Goal: Transaction & Acquisition: Purchase product/service

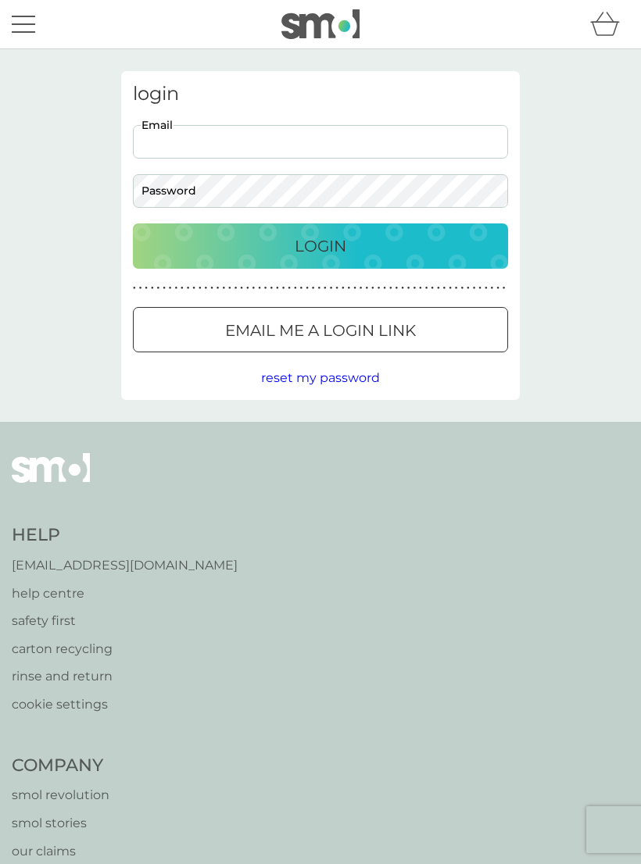
type input "mikejsmith563@gmail.com"
click at [320, 245] on button "Login" at bounding box center [320, 246] width 375 height 45
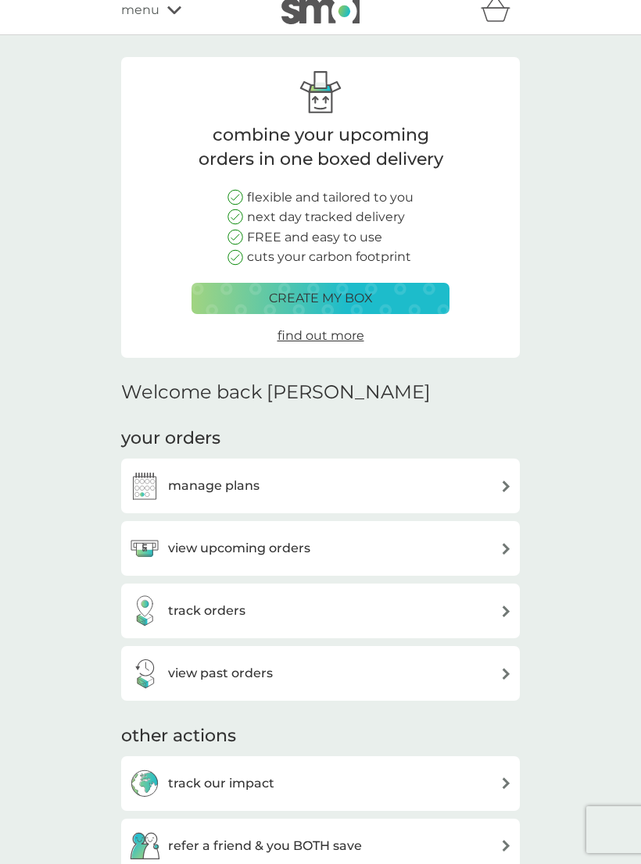
scroll to position [74, 0]
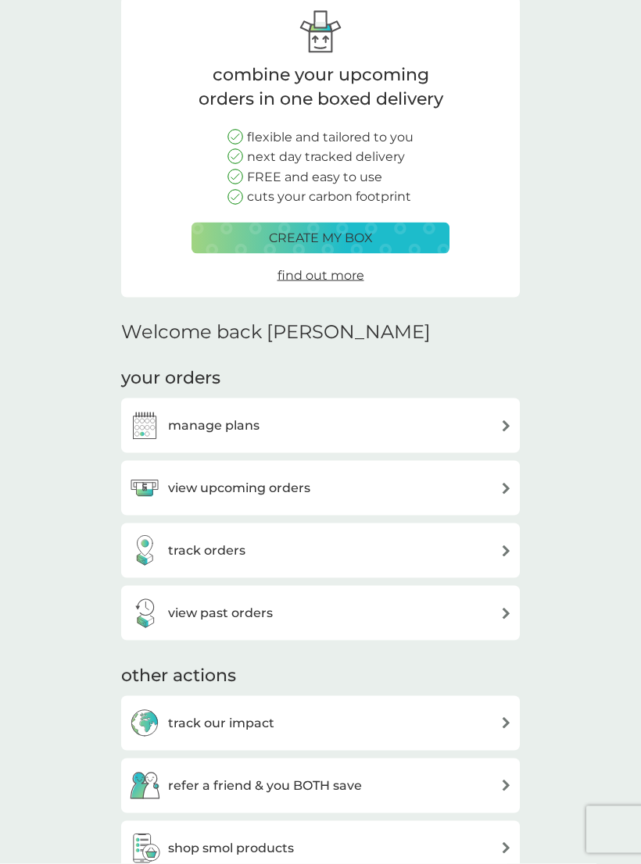
click at [199, 423] on h3 "manage plans" at bounding box center [213, 426] width 91 height 20
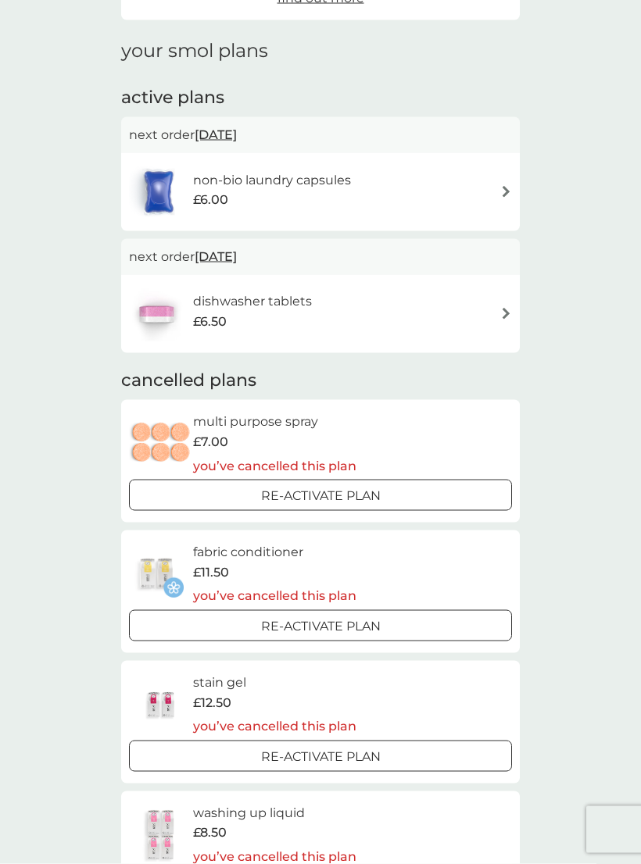
scroll to position [300, 0]
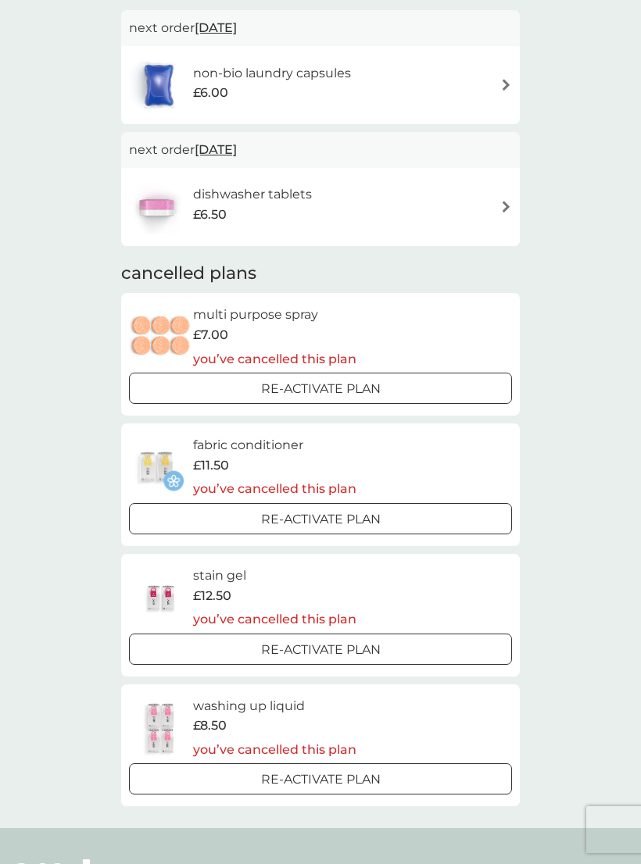
click at [302, 512] on div at bounding box center [301, 518] width 13 height 13
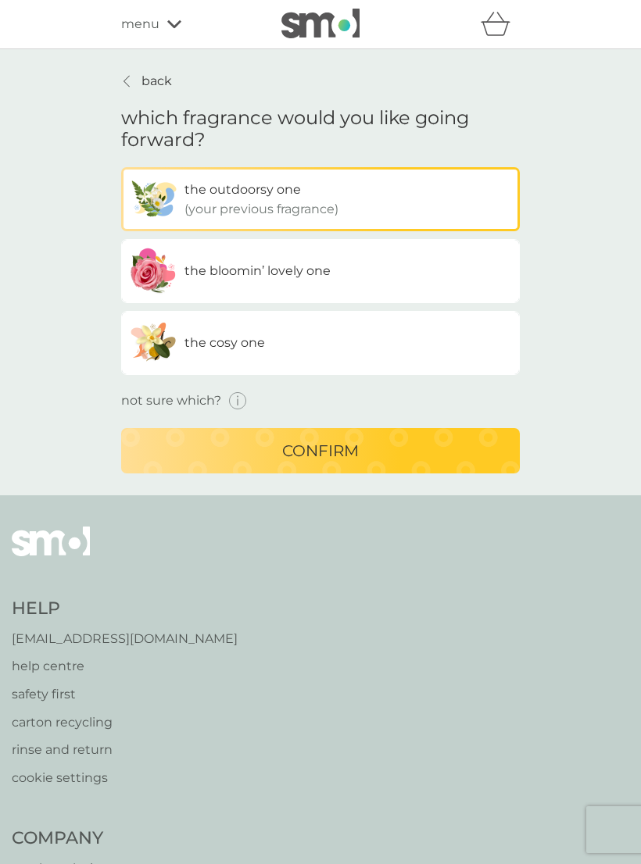
click at [234, 399] on icon "button" at bounding box center [238, 401] width 18 height 18
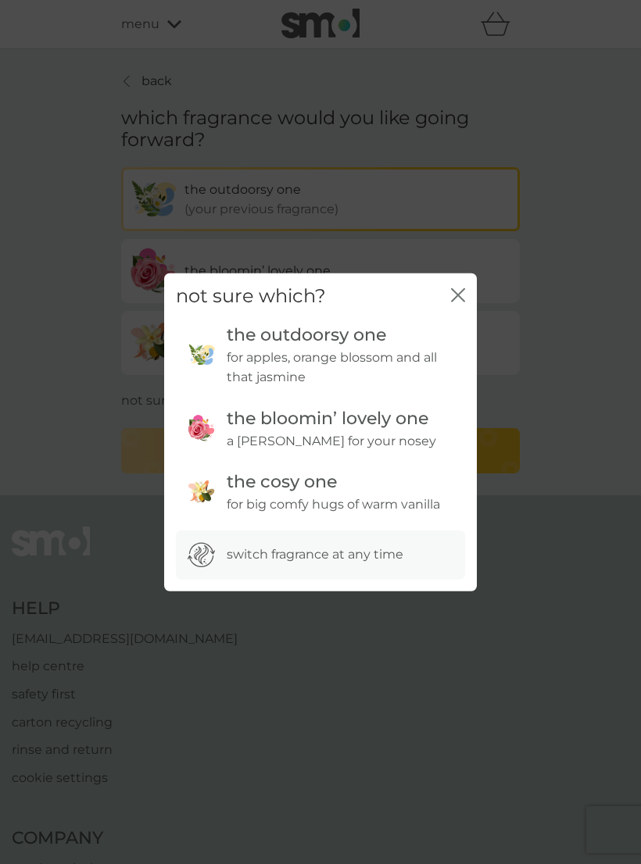
click at [460, 302] on icon "close" at bounding box center [458, 295] width 14 height 14
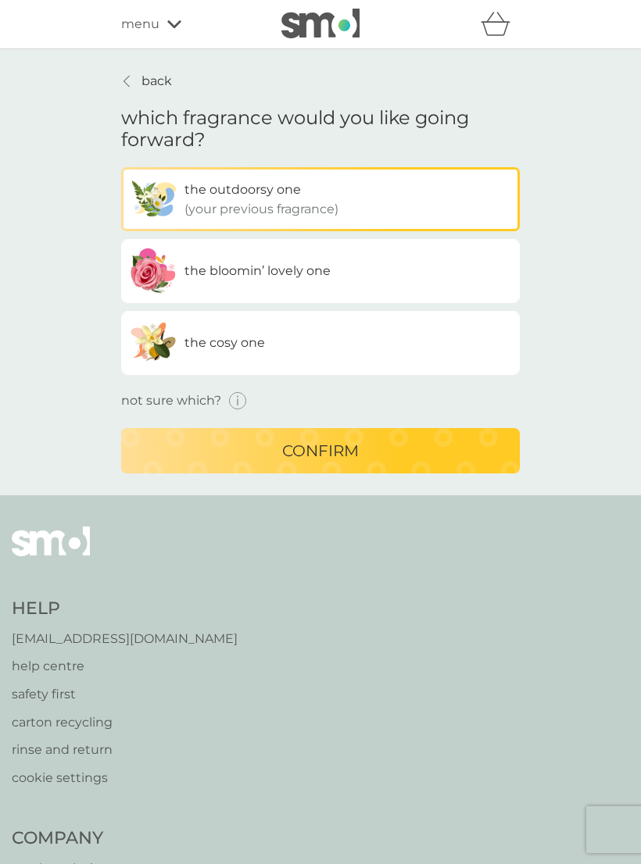
click at [331, 455] on p "confirm" at bounding box center [320, 450] width 77 height 25
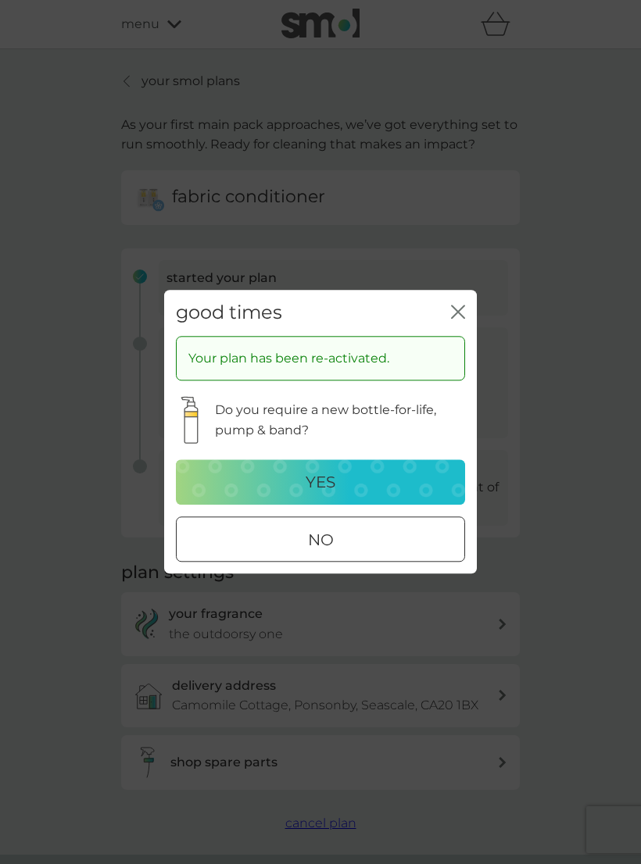
click at [322, 549] on div at bounding box center [320, 540] width 56 height 16
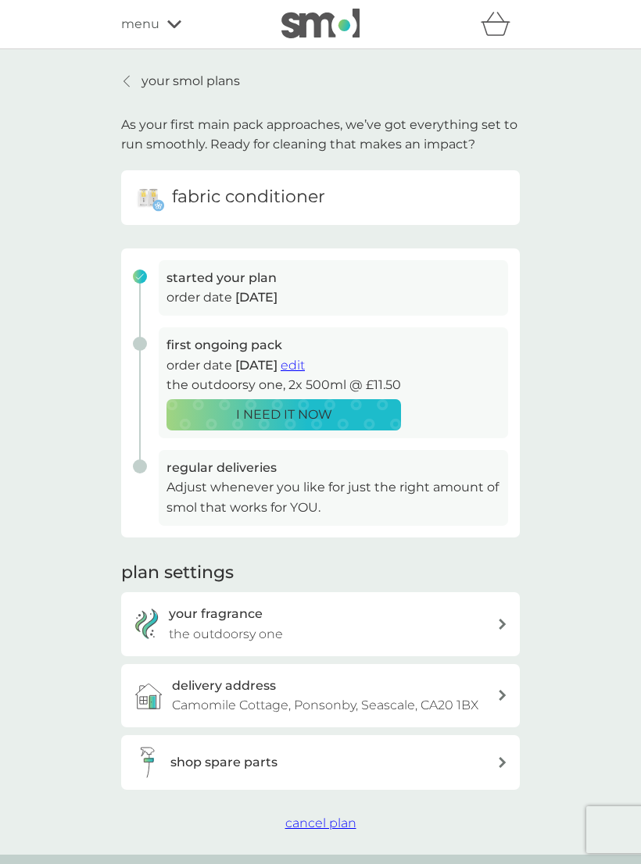
click at [136, 82] on link "your smol plans" at bounding box center [180, 81] width 119 height 20
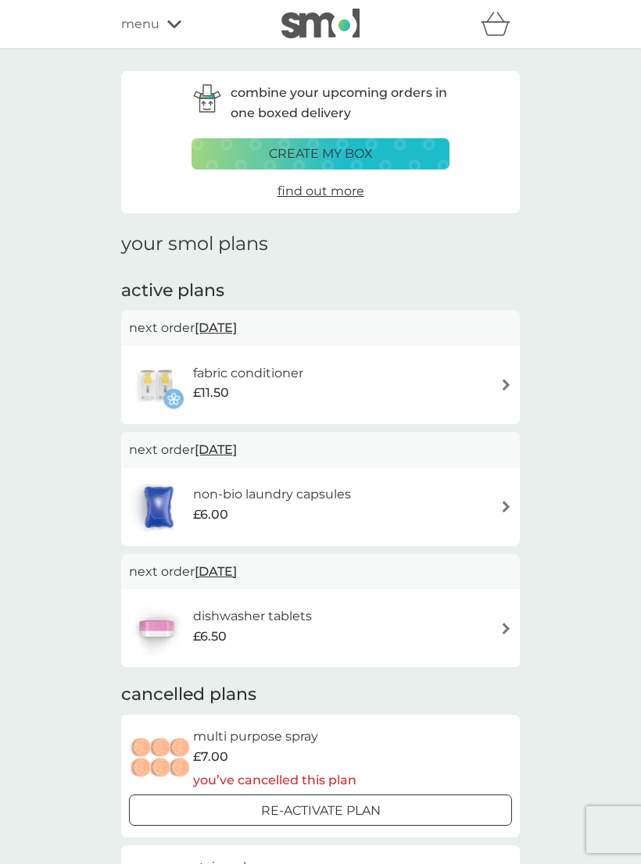
click at [230, 326] on span "[DATE]" at bounding box center [216, 328] width 42 height 30
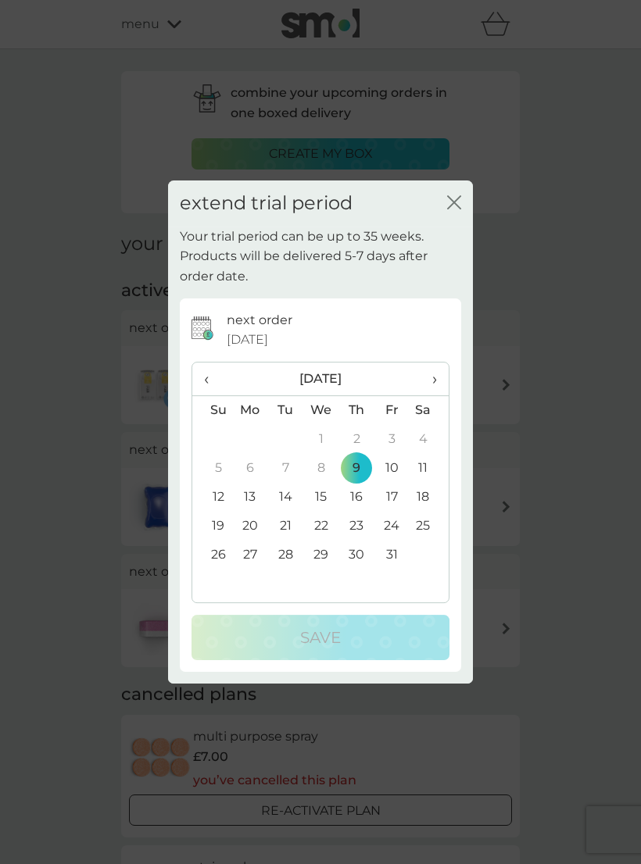
click at [434, 392] on span "›" at bounding box center [429, 379] width 16 height 33
click at [460, 209] on icon "close" at bounding box center [454, 202] width 14 height 14
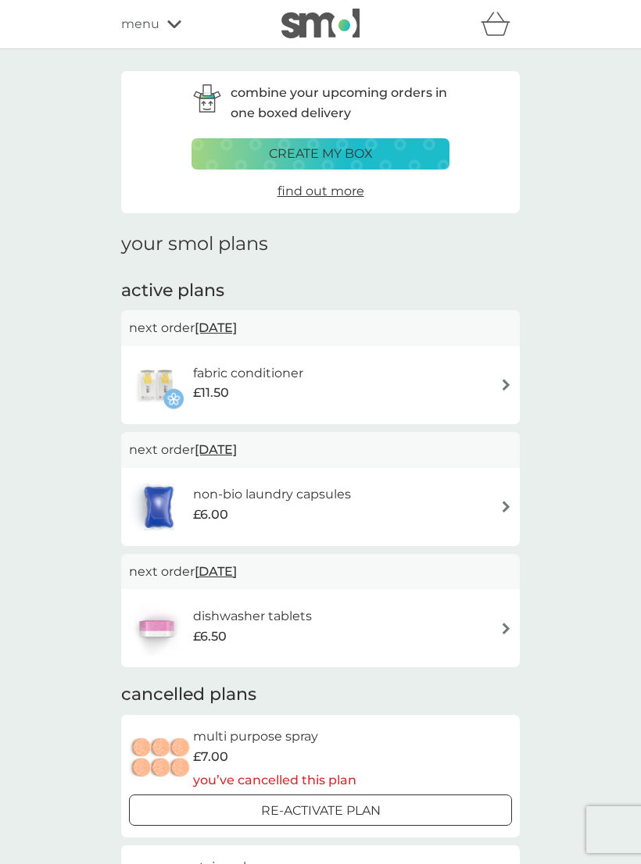
click at [224, 327] on span "[DATE]" at bounding box center [216, 328] width 42 height 30
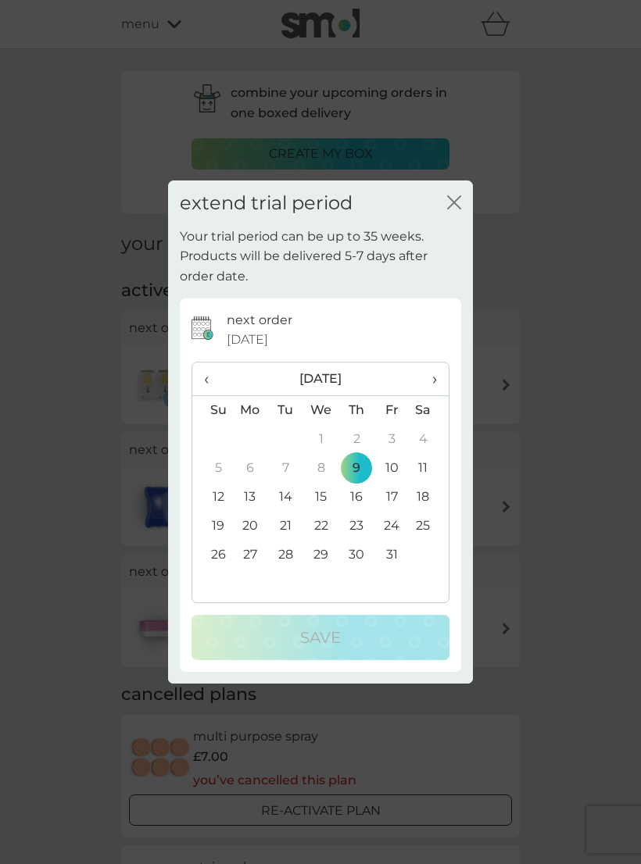
click at [431, 390] on span "›" at bounding box center [429, 379] width 16 height 33
click at [325, 510] on td "12" at bounding box center [321, 497] width 36 height 29
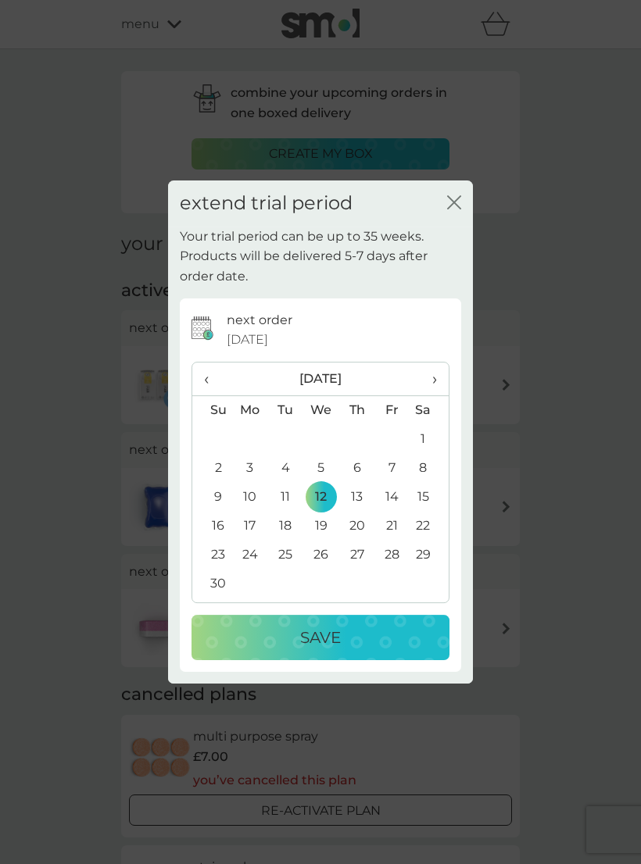
click at [311, 645] on p "Save" at bounding box center [320, 637] width 41 height 25
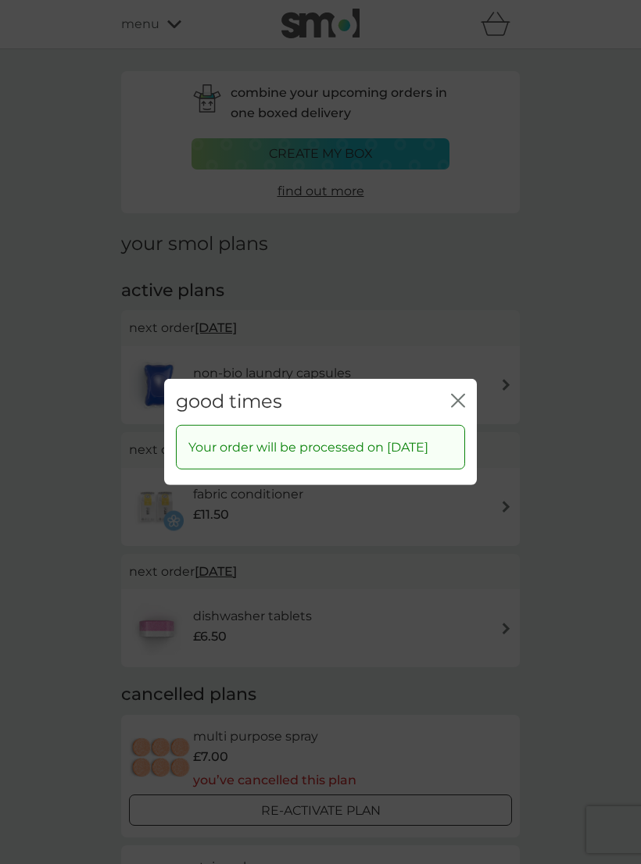
click at [463, 399] on icon "close" at bounding box center [458, 401] width 14 height 14
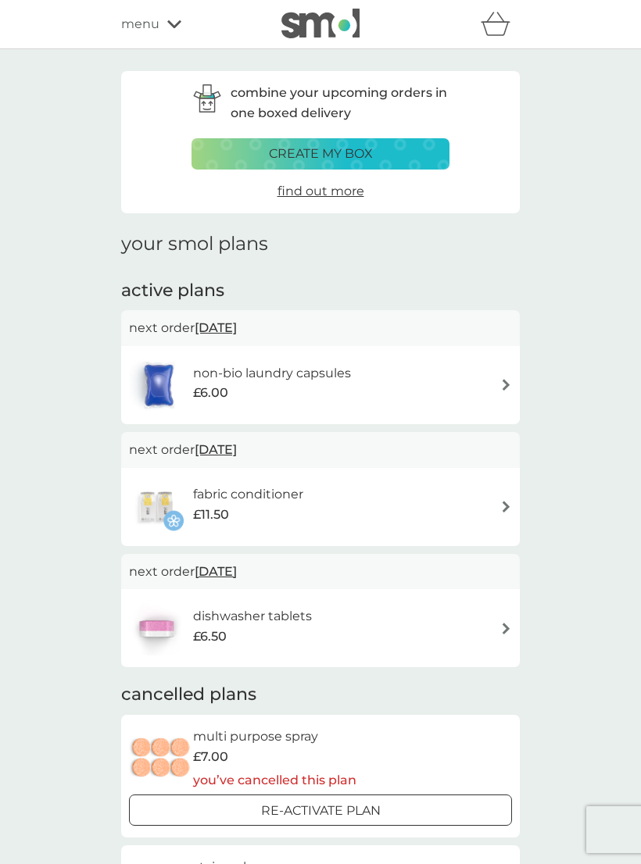
click at [137, 23] on span "menu" at bounding box center [140, 24] width 38 height 20
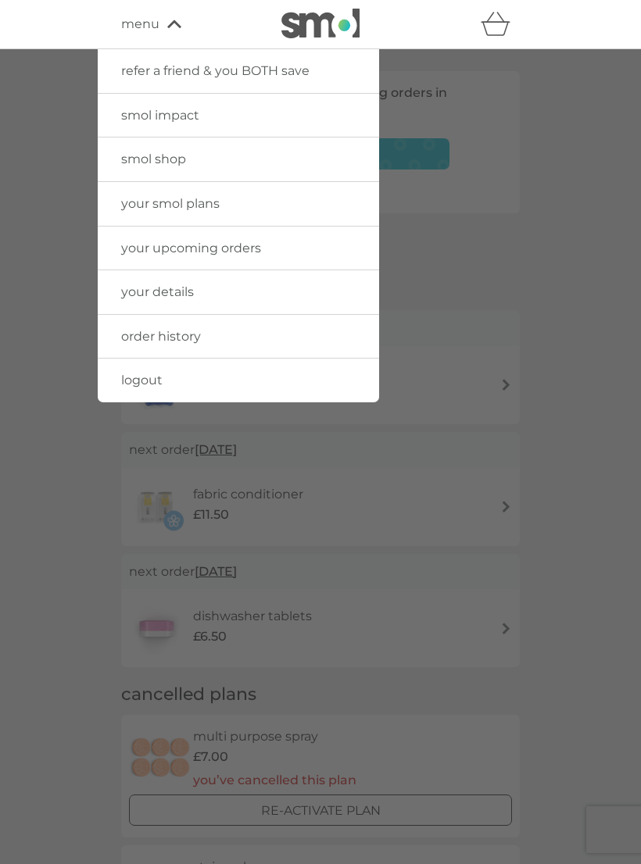
click at [152, 161] on span "smol shop" at bounding box center [153, 159] width 65 height 15
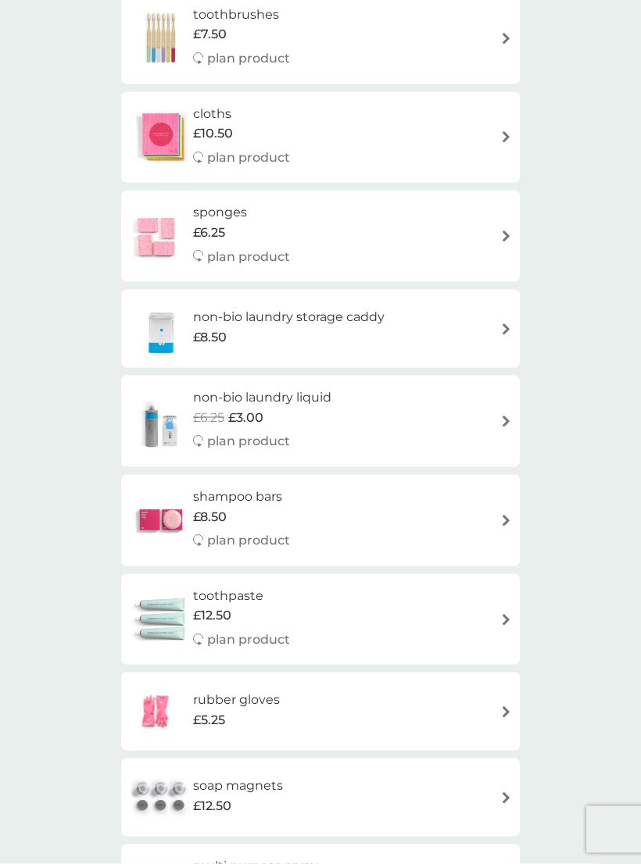
scroll to position [1342, 0]
click at [168, 592] on img at bounding box center [161, 619] width 64 height 55
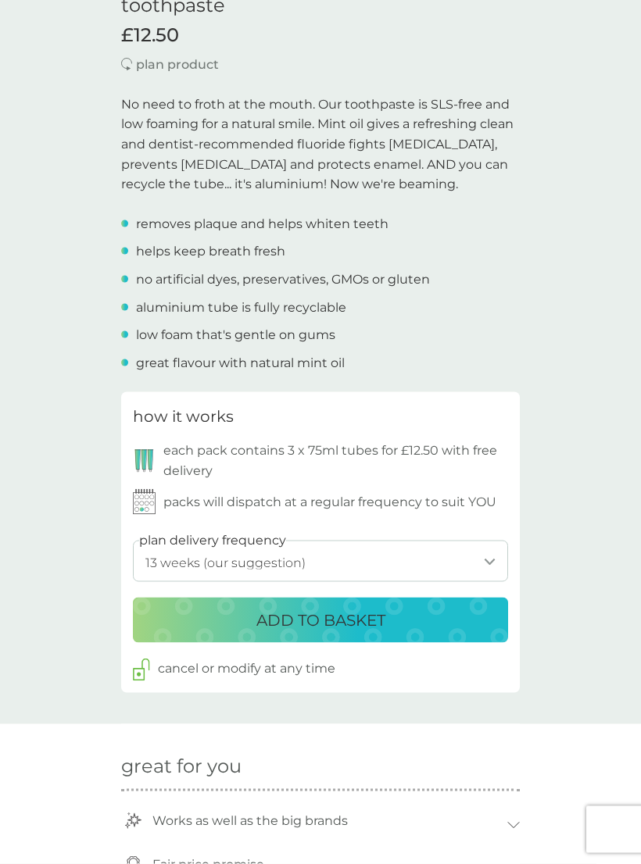
scroll to position [426, 0]
click at [499, 553] on select "1 week 2 weeks 3 weeks 4 weeks 5 weeks 6 weeks 7 weeks 8 weeks 9 weeks 10 weeks…" at bounding box center [320, 560] width 375 height 41
select select "112"
click at [308, 610] on p "ADD TO BASKET" at bounding box center [320, 619] width 129 height 25
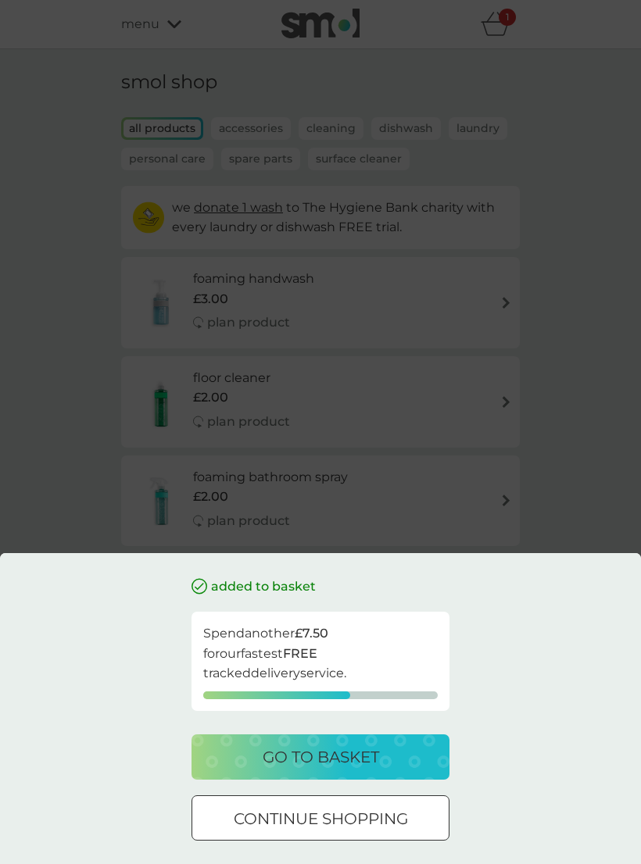
click at [302, 828] on div at bounding box center [320, 819] width 56 height 16
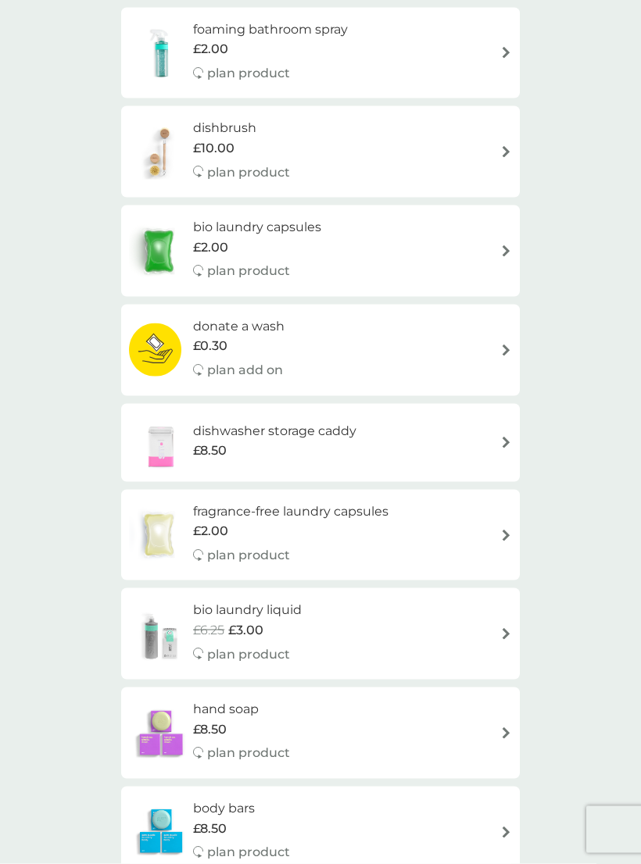
scroll to position [449, 0]
click at [268, 426] on h6 "dishwasher storage caddy" at bounding box center [274, 430] width 163 height 20
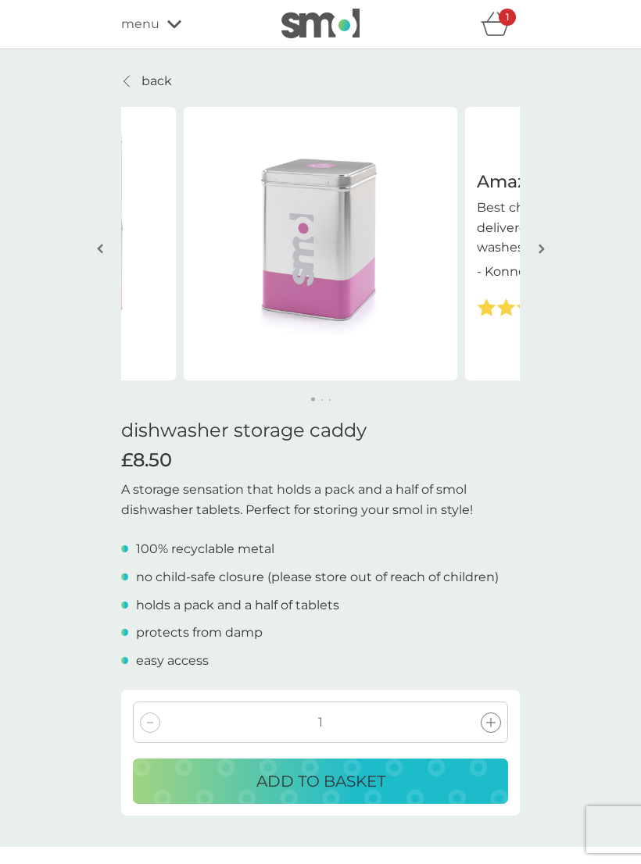
click at [314, 771] on p "ADD TO BASKET" at bounding box center [320, 781] width 129 height 25
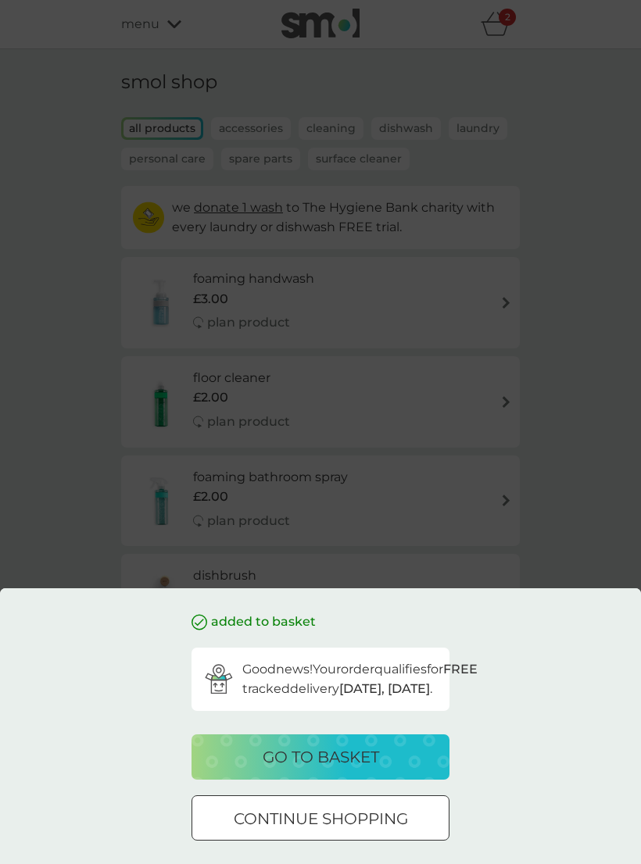
click at [308, 832] on p "continue shopping" at bounding box center [321, 819] width 174 height 25
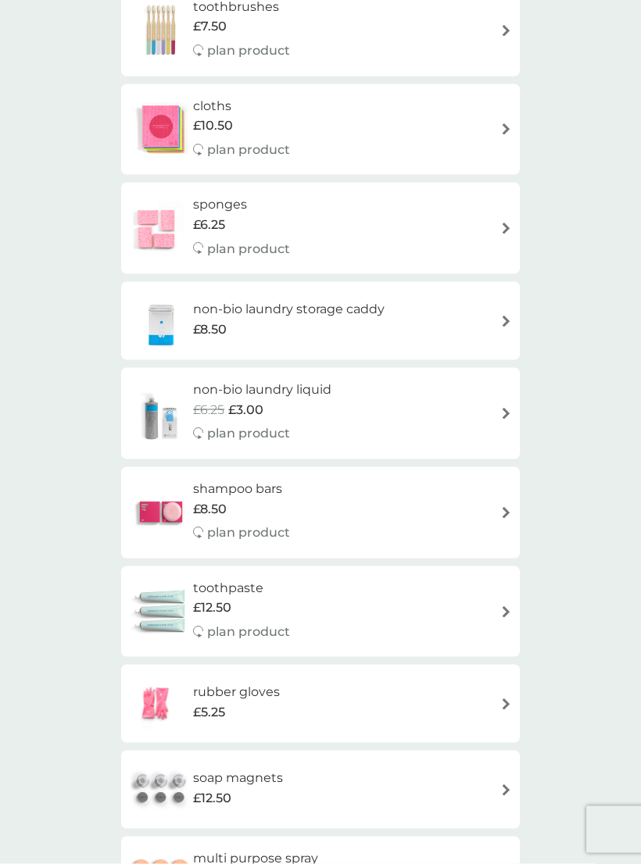
scroll to position [1350, 0]
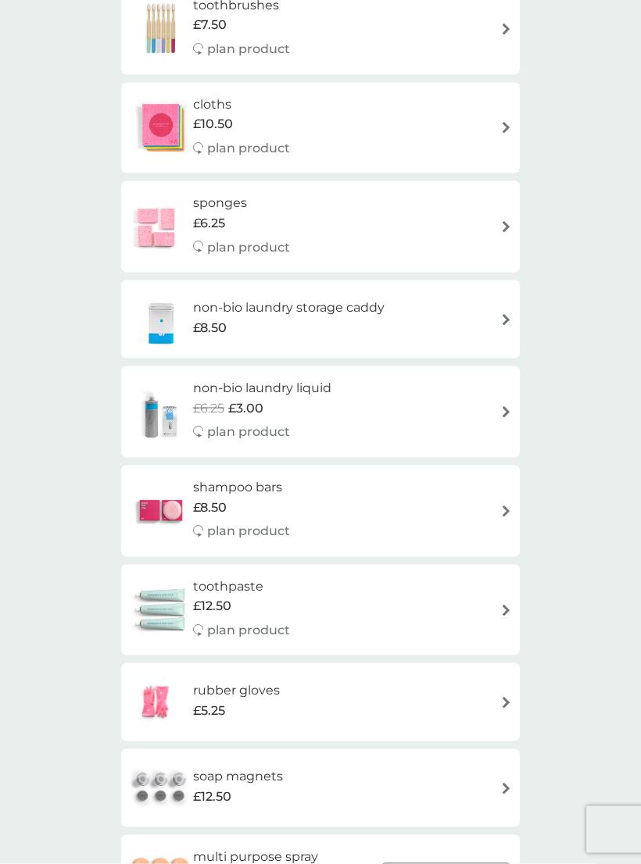
click at [274, 318] on div "£8.50" at bounding box center [288, 328] width 191 height 20
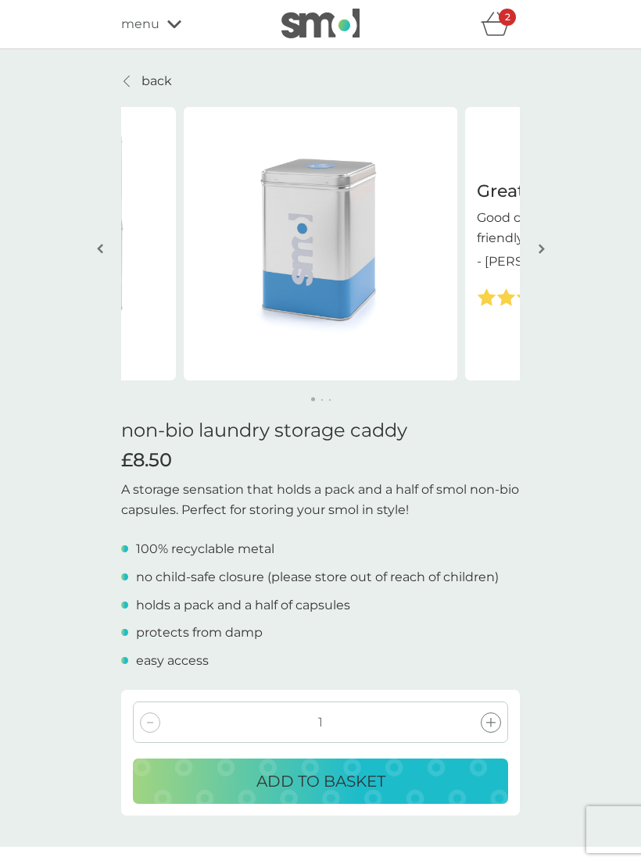
click at [318, 770] on p "ADD TO BASKET" at bounding box center [320, 781] width 129 height 25
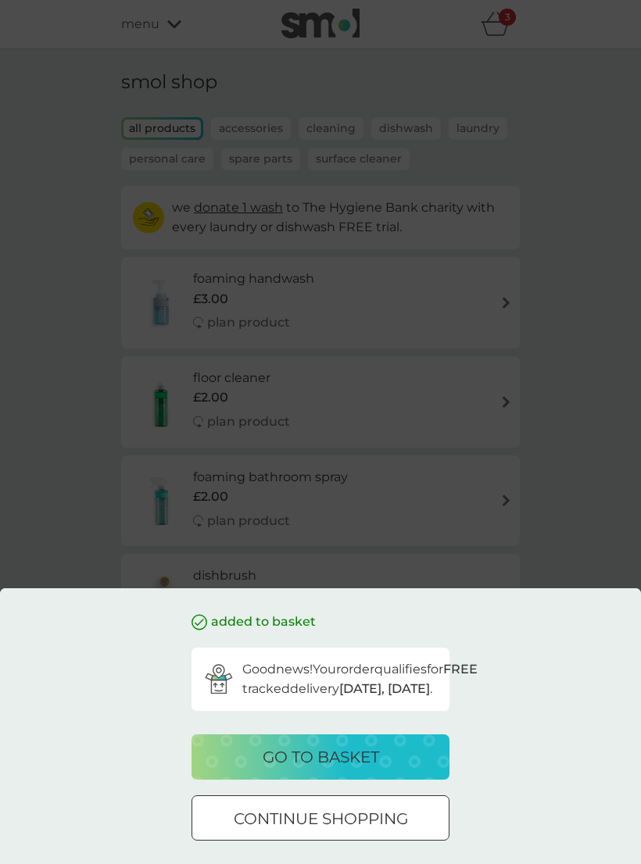
click at [295, 828] on div at bounding box center [320, 819] width 56 height 16
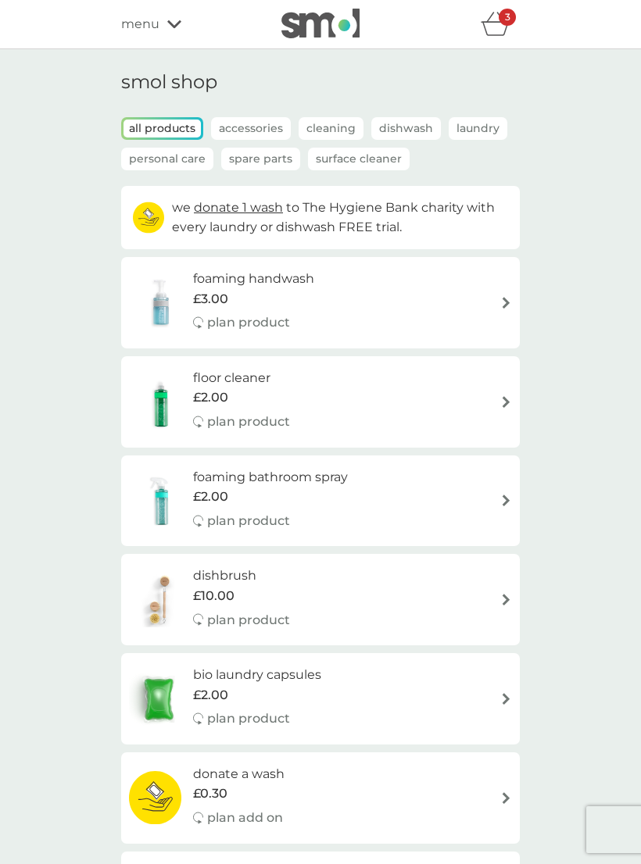
click at [168, 489] on img at bounding box center [161, 501] width 64 height 55
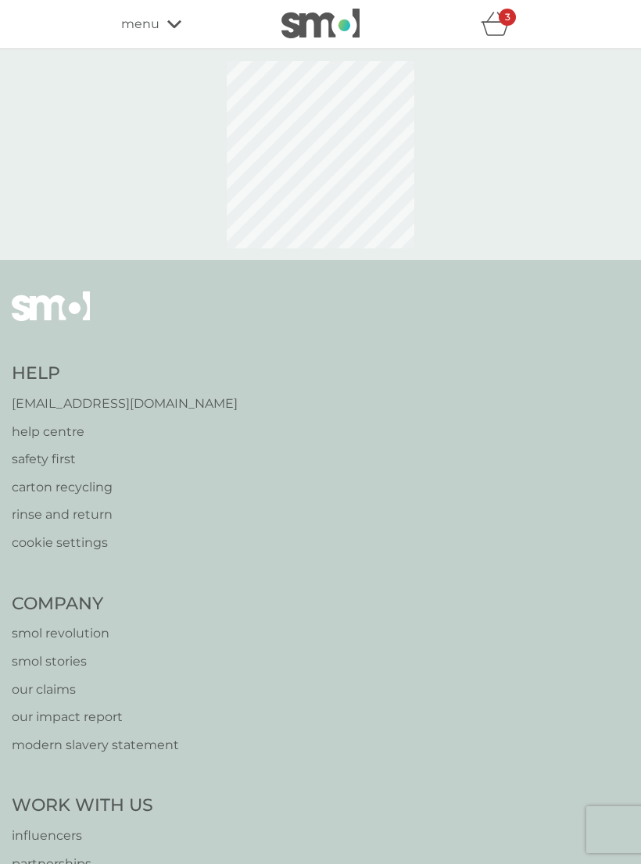
select select "182"
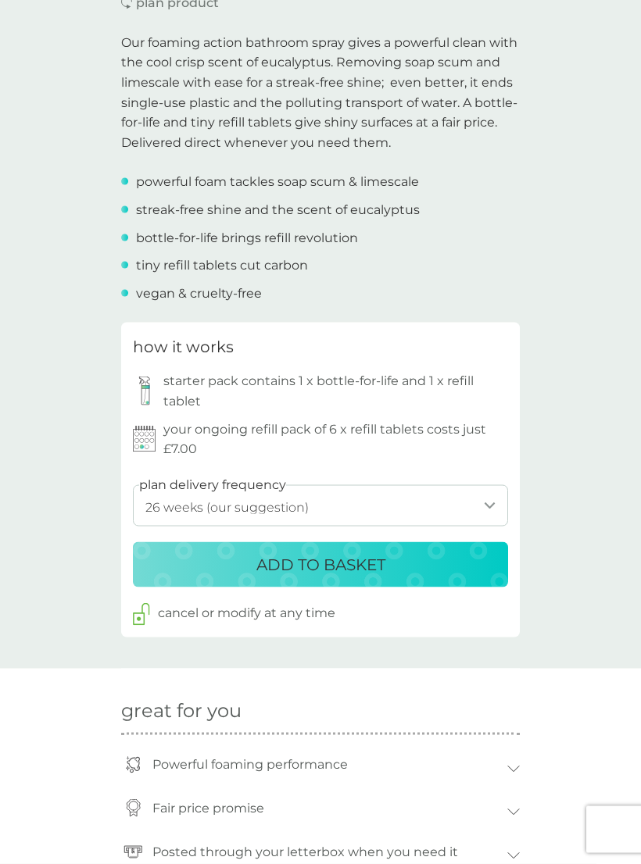
scroll to position [488, 0]
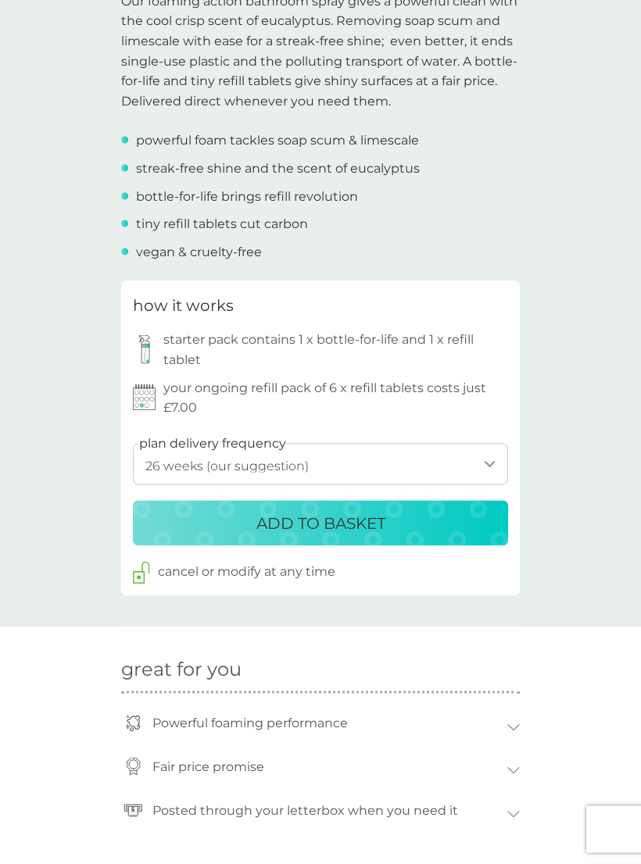
click at [323, 511] on p "ADD TO BASKET" at bounding box center [320, 523] width 129 height 25
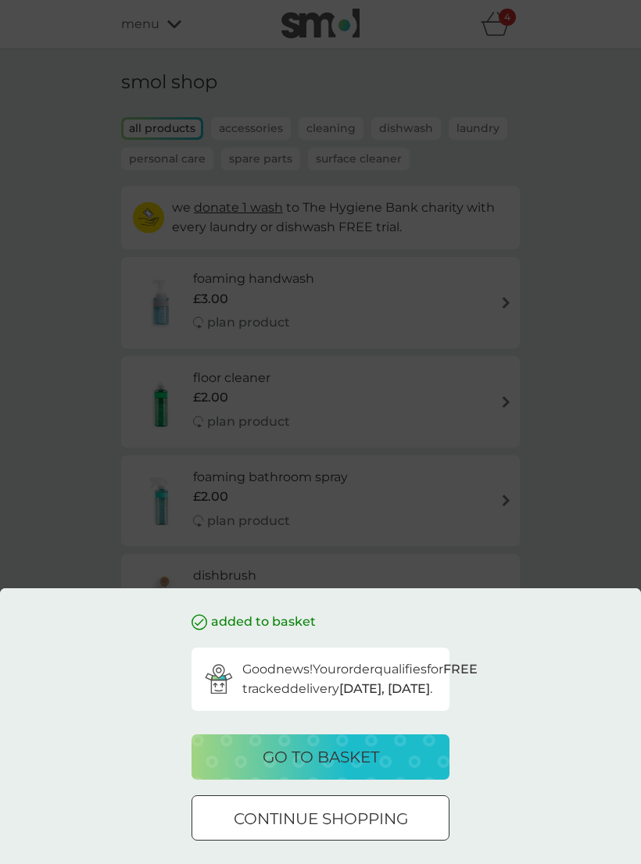
click at [306, 770] on p "go to basket" at bounding box center [321, 757] width 116 height 25
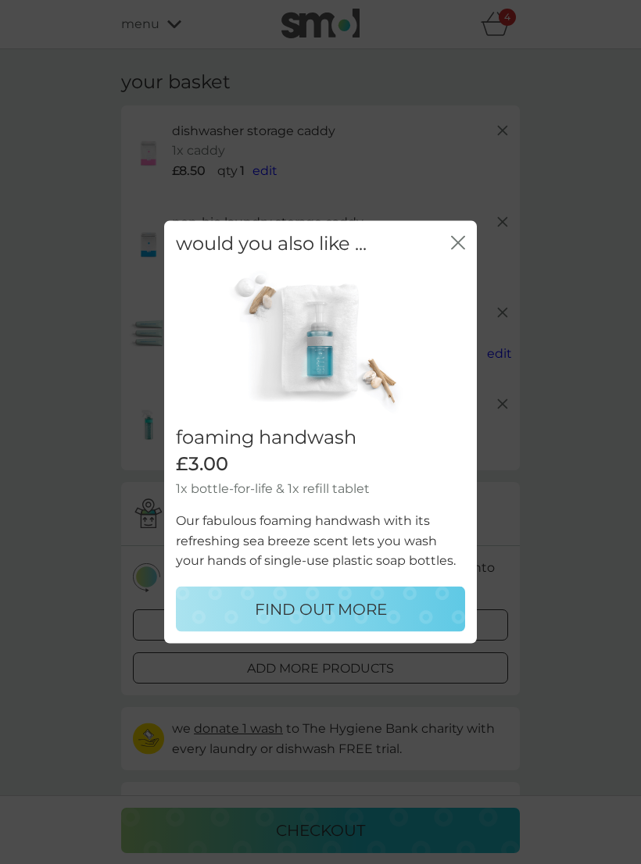
click at [461, 252] on button "close" at bounding box center [458, 244] width 14 height 16
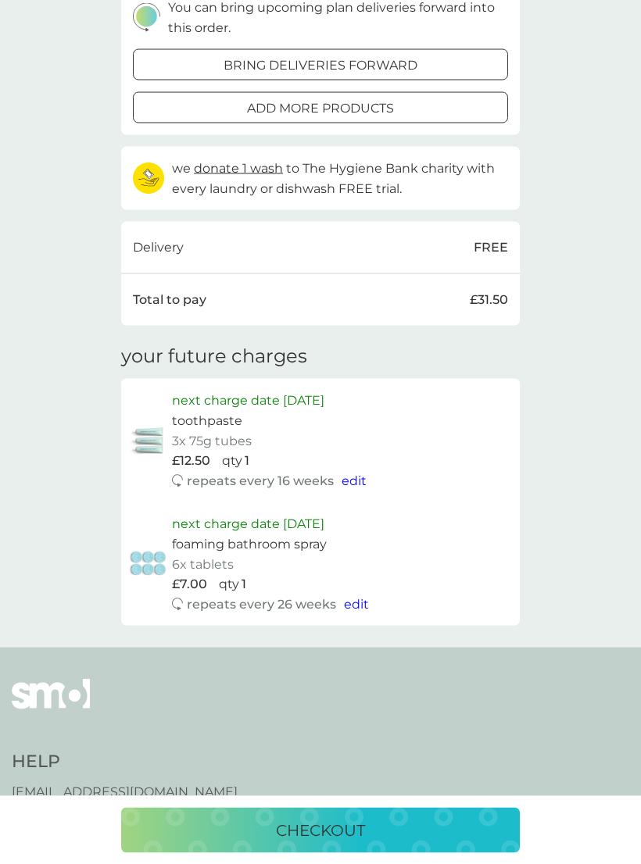
scroll to position [561, 0]
click at [304, 843] on p "checkout" at bounding box center [320, 830] width 89 height 25
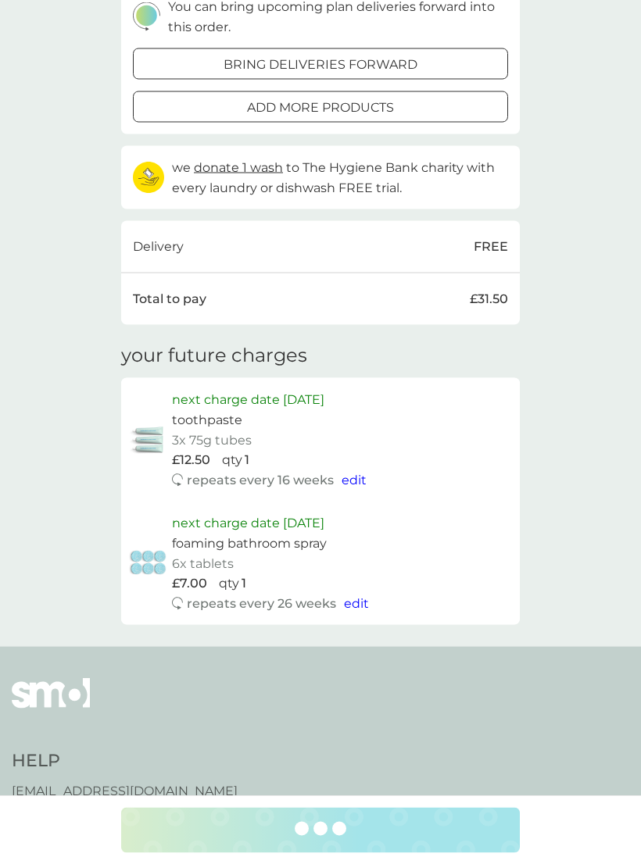
scroll to position [562, 0]
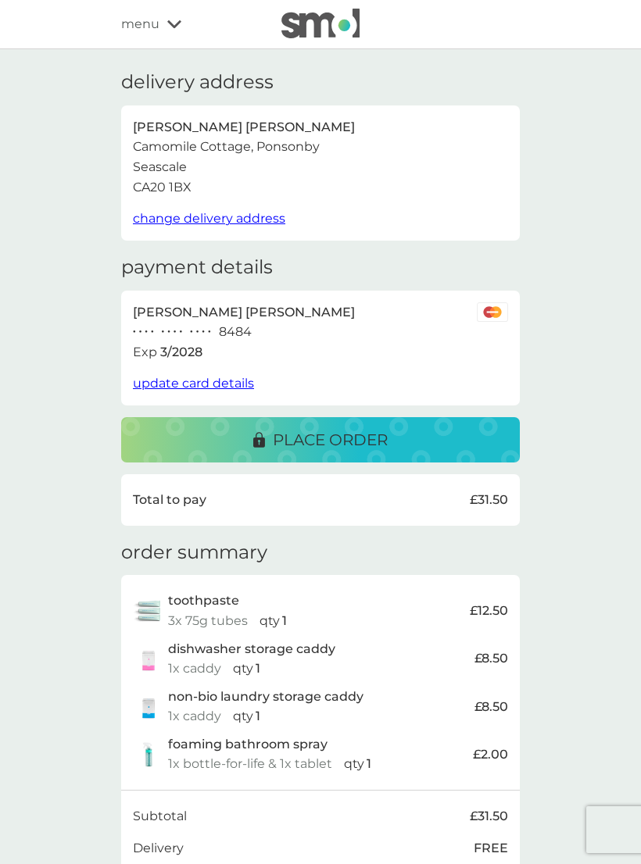
click at [322, 427] on p "place order" at bounding box center [330, 439] width 115 height 25
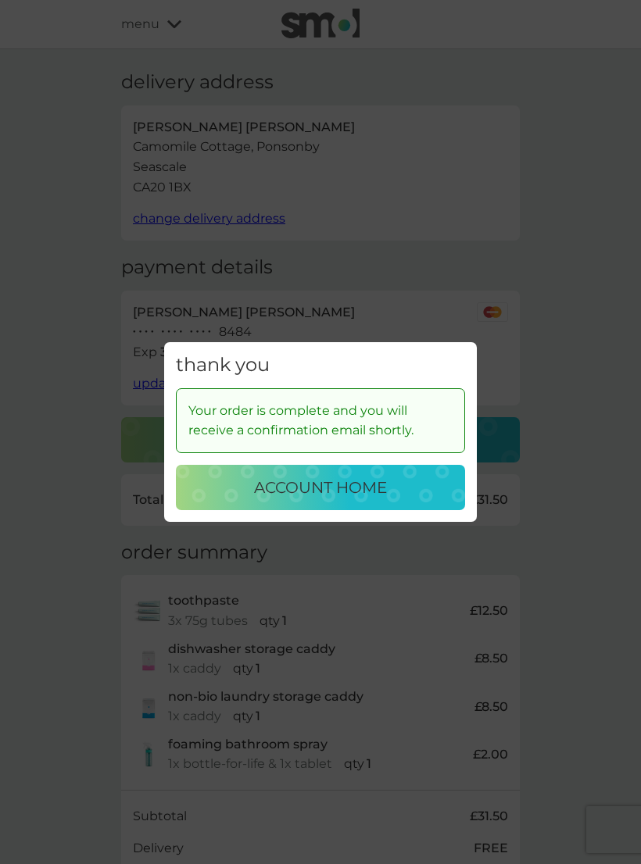
click at [361, 491] on p "account home" at bounding box center [320, 487] width 133 height 25
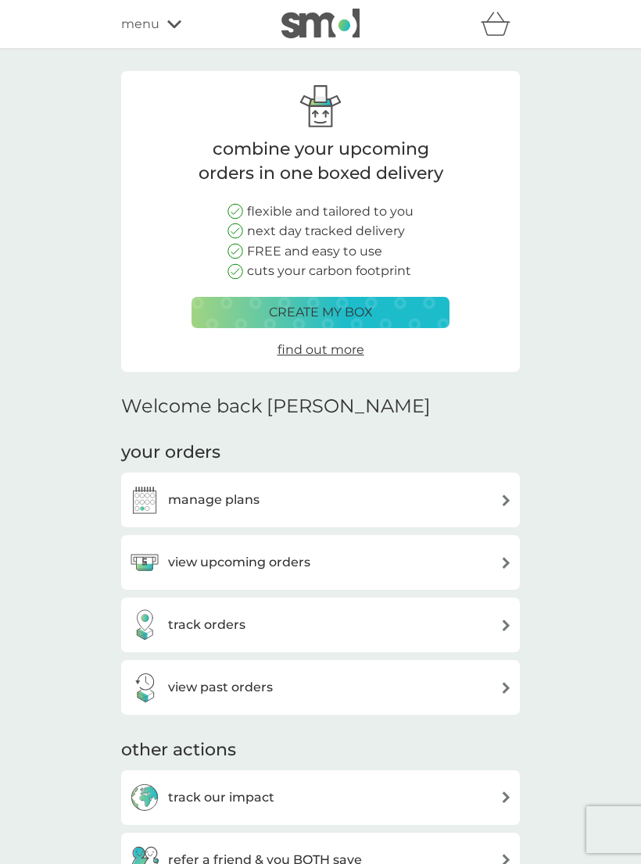
click at [202, 492] on h3 "manage plans" at bounding box center [213, 500] width 91 height 20
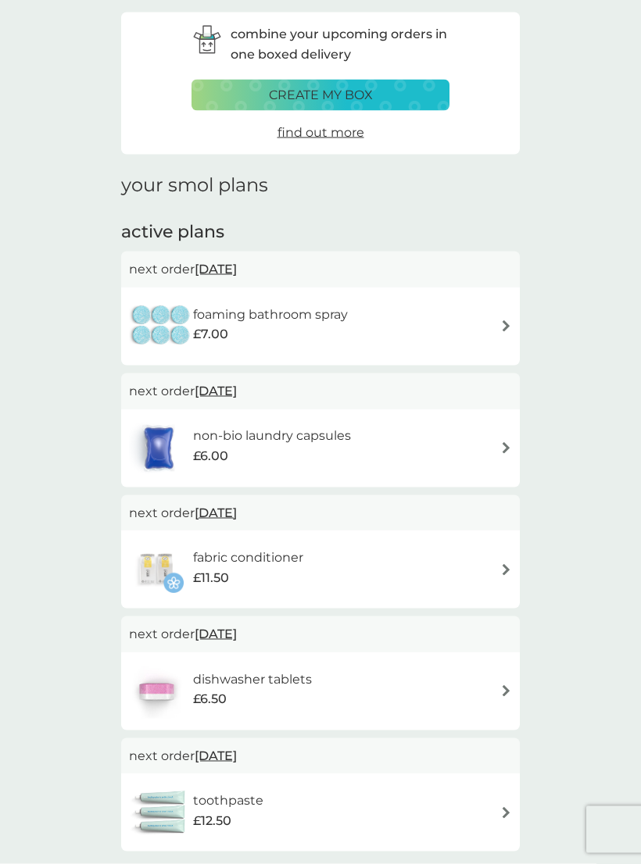
scroll to position [30, 0]
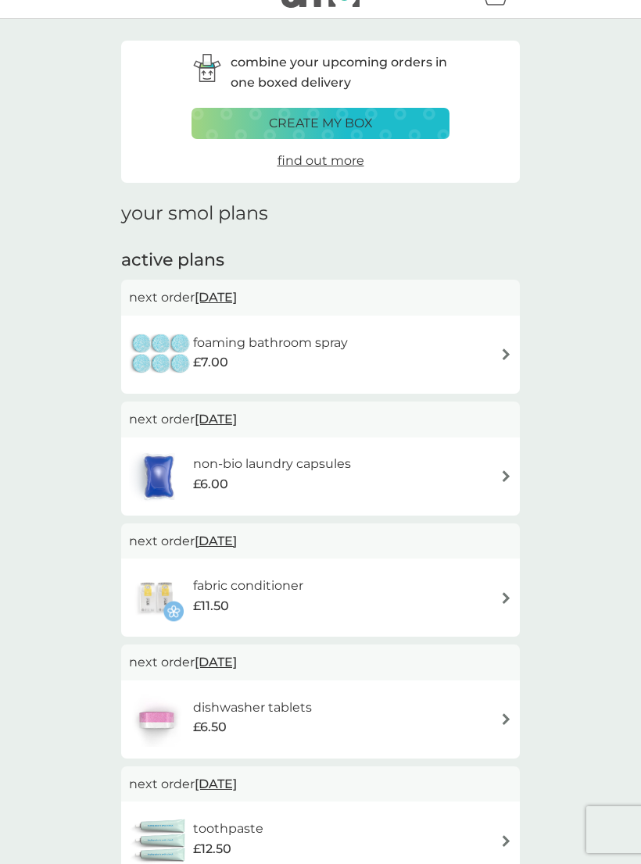
click at [232, 299] on span "[DATE]" at bounding box center [216, 297] width 42 height 30
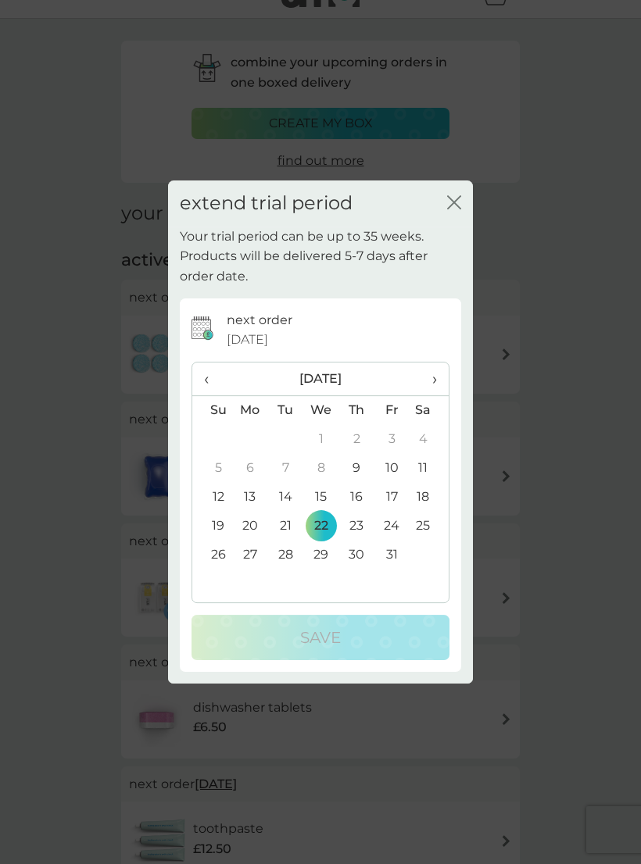
click at [458, 209] on icon "close" at bounding box center [454, 202] width 14 height 14
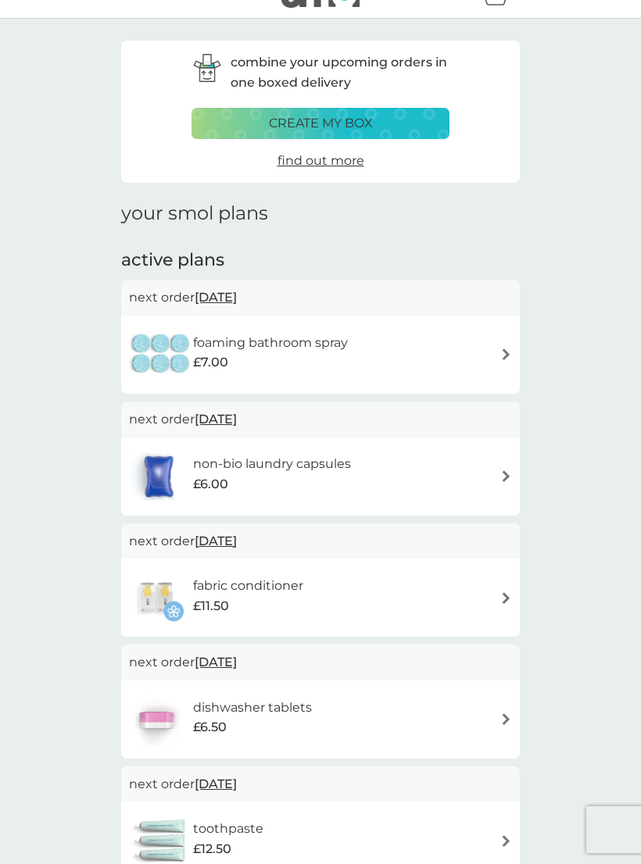
scroll to position [0, 0]
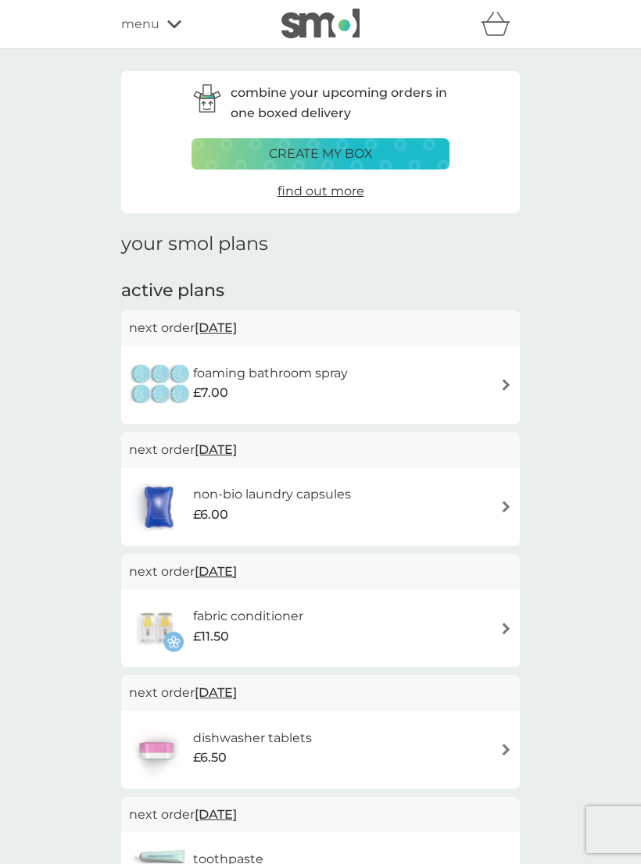
click at [227, 322] on span "22 Oct 2025" at bounding box center [216, 328] width 42 height 30
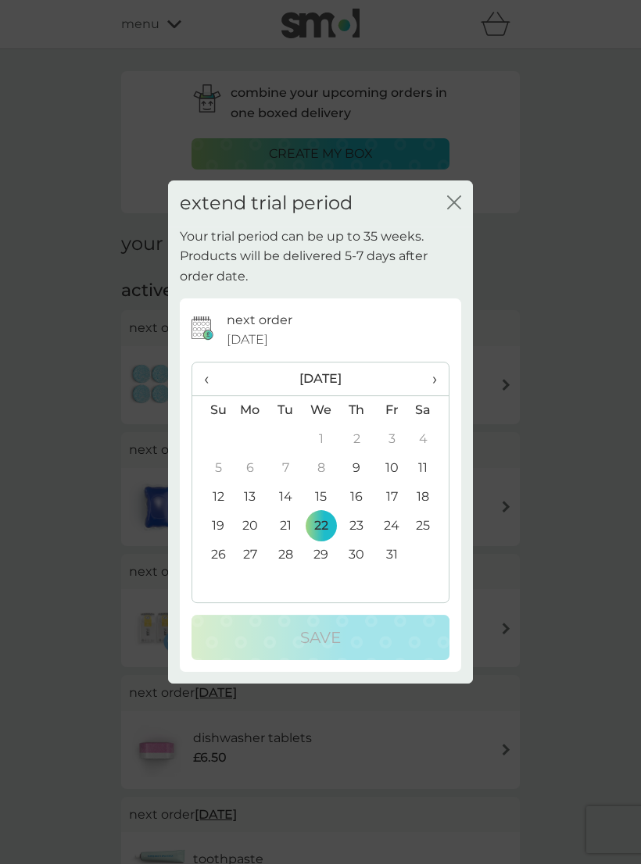
click at [431, 375] on span "›" at bounding box center [429, 379] width 16 height 33
click at [323, 495] on td "12" at bounding box center [321, 497] width 36 height 29
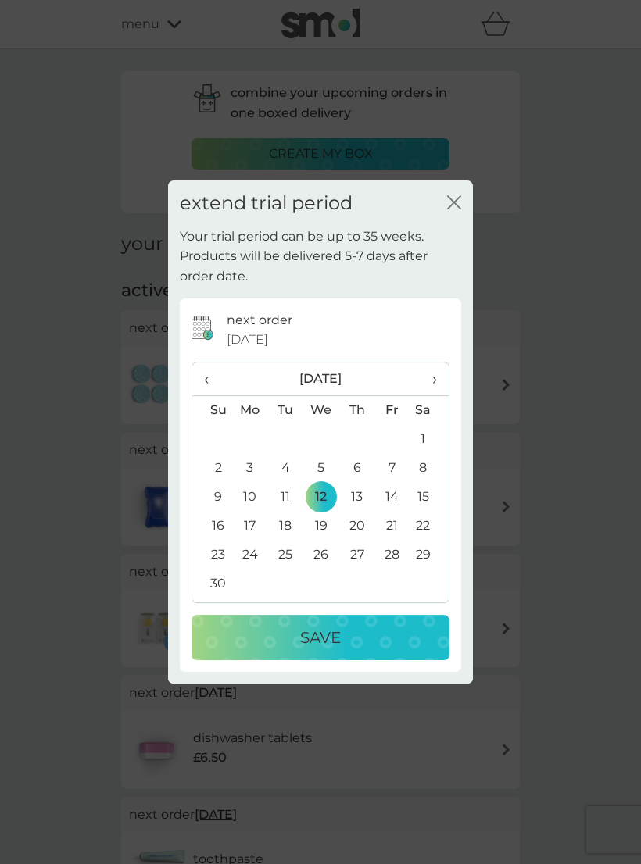
click at [321, 637] on p "Save" at bounding box center [320, 637] width 41 height 25
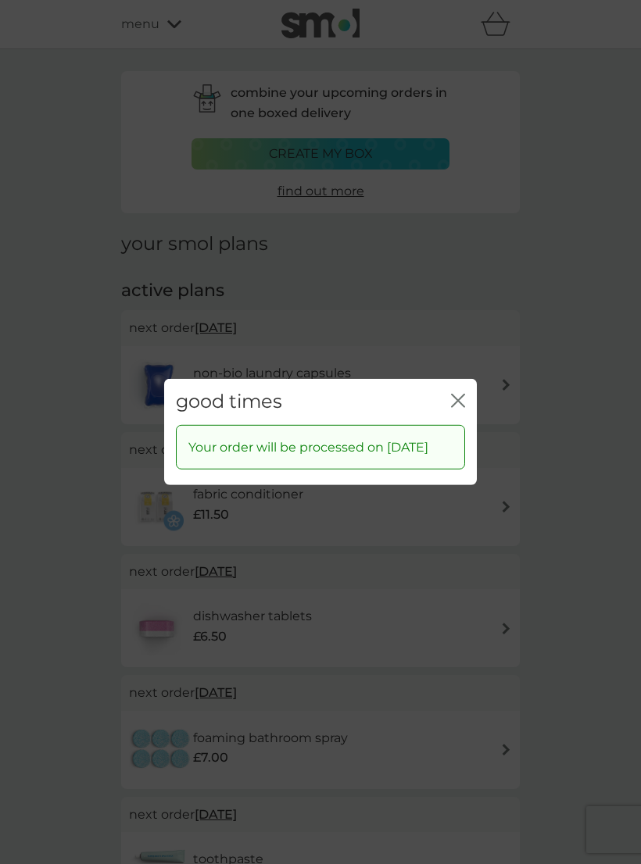
click at [460, 397] on icon "close" at bounding box center [458, 401] width 14 height 14
